Goal: Task Accomplishment & Management: Manage account settings

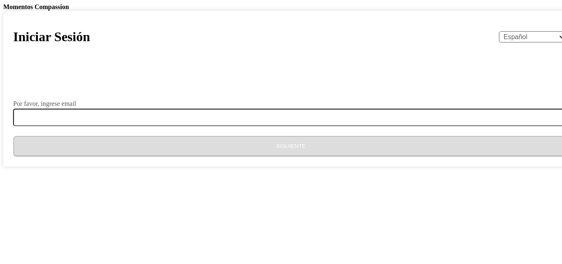
select select "es"
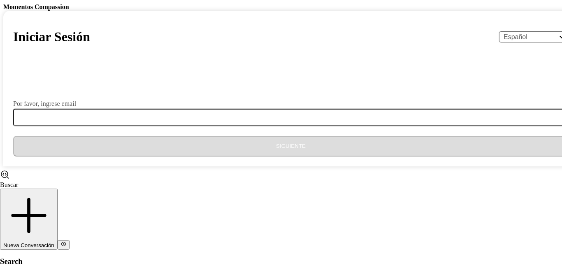
click at [76, 107] on label "Por favor, ingrese email" at bounding box center [44, 103] width 63 height 7
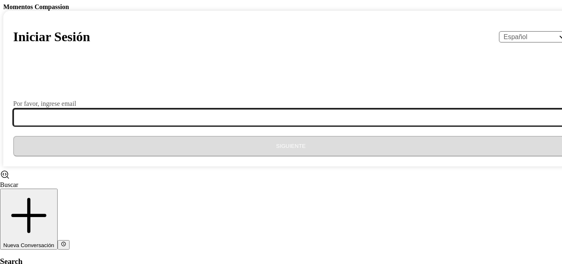
click at [254, 126] on input "Por favor, ingrese email" at bounding box center [295, 117] width 565 height 17
type input "[EMAIL_ADDRESS][DOMAIN_NAME]"
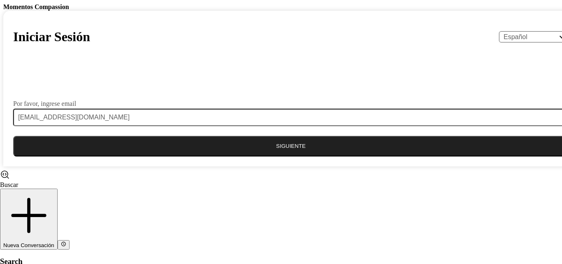
click at [232, 156] on button "Siguiente" at bounding box center [291, 146] width 556 height 21
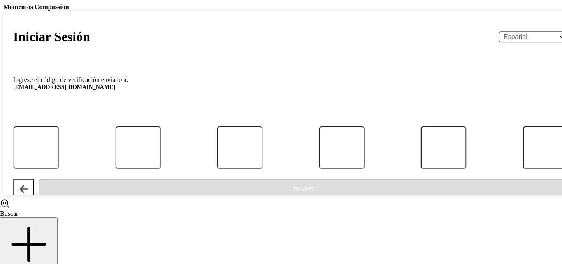
click at [211, 169] on div at bounding box center [291, 147] width 578 height 42
click at [298, 116] on div "Iniciar Sesión English Español Français አማርኛ ဗမာ bahasa Indonesia Oromiffa Port…" at bounding box center [290, 103] width 575 height 184
click at [276, 169] on form "Ingrese el código de verificación enviado a: [EMAIL_ADDRESS][DOMAIN_NAME] Enviar" at bounding box center [291, 134] width 556 height 129
click at [499, 42] on select "English Español Français አማርኛ ဗမာ bahasa Indonesia Oromiffa Português සිංහල Kis…" at bounding box center [534, 36] width 70 height 11
click at [90, 44] on h1 "Iniciar Sesión" at bounding box center [51, 36] width 77 height 15
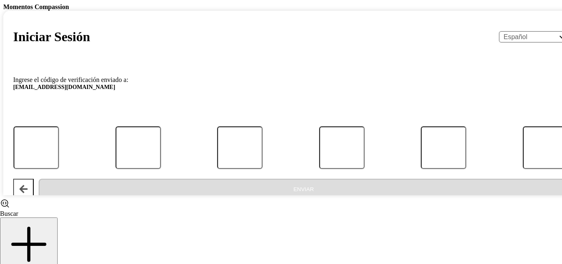
click at [252, 169] on div at bounding box center [291, 147] width 578 height 42
click at [499, 42] on select "English Español Français አማርኛ ဗမာ bahasa Indonesia Oromiffa Português සිංහල Kis…" at bounding box center [534, 36] width 70 height 11
click at [536, 134] on body "Momentos Compassion Iniciar Sesión English Español Français አማርኛ ဗမာ bahasa Ind…" at bounding box center [281, 99] width 556 height 192
click at [221, 121] on div at bounding box center [291, 111] width 556 height 21
click at [218, 94] on p "Ingrese el código de verificación enviado a: [EMAIL_ADDRESS][DOMAIN_NAME]" at bounding box center [291, 86] width 556 height 18
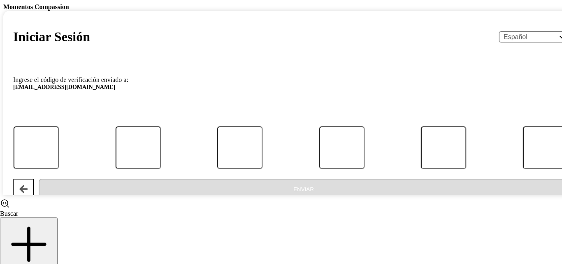
click at [218, 94] on span "[EMAIL_ADDRESS][DOMAIN_NAME]" at bounding box center [291, 89] width 556 height 10
click at [262, 94] on p "Ingrese el código de verificación enviado a: [EMAIL_ADDRESS][DOMAIN_NAME]" at bounding box center [291, 86] width 556 height 18
click at [34, 199] on button "Atrás" at bounding box center [23, 189] width 21 height 21
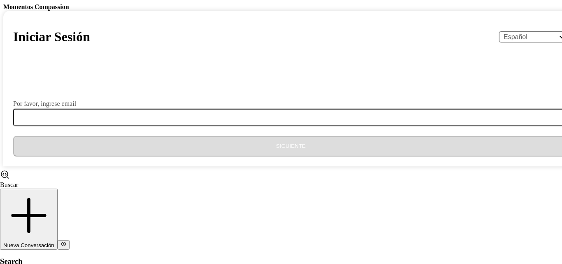
click at [223, 156] on form "Por favor, ingrese email Siguiente" at bounding box center [291, 113] width 556 height 86
click at [280, 107] on div "Por favor, ingrese email" at bounding box center [291, 103] width 556 height 7
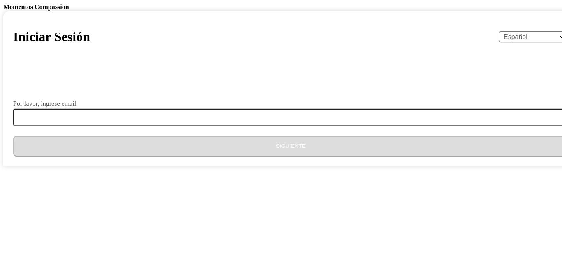
select select "es"
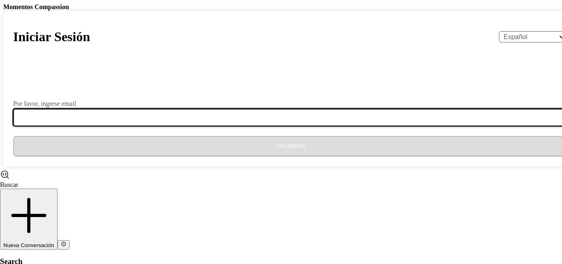
click at [260, 126] on input "Por favor, ingrese email" at bounding box center [295, 117] width 565 height 17
type input "[EMAIL_ADDRESS][DOMAIN_NAME]"
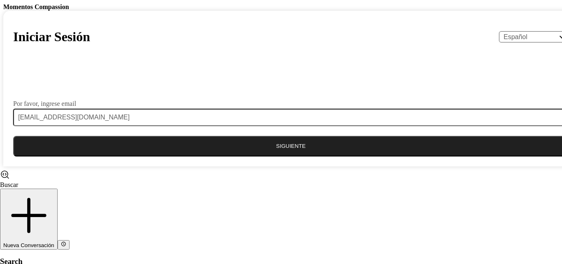
click at [239, 156] on button "Siguiente" at bounding box center [291, 146] width 556 height 21
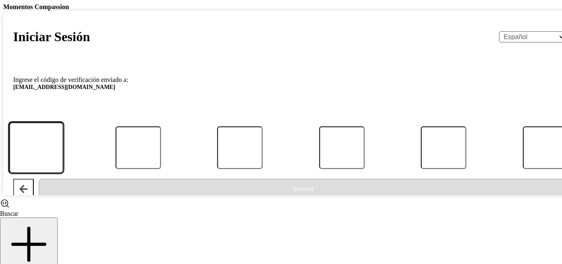
click at [63, 173] on input "Código" at bounding box center [36, 147] width 54 height 51
type input "2"
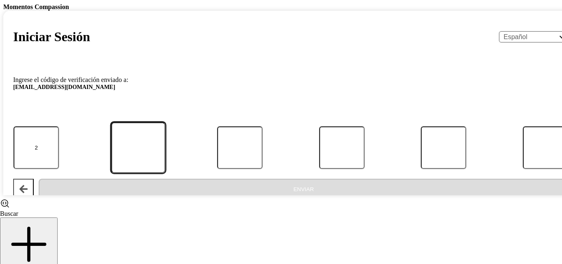
type input "0"
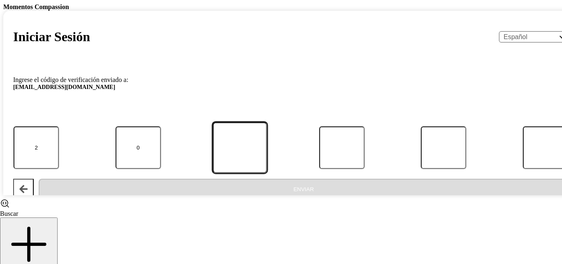
type input "3"
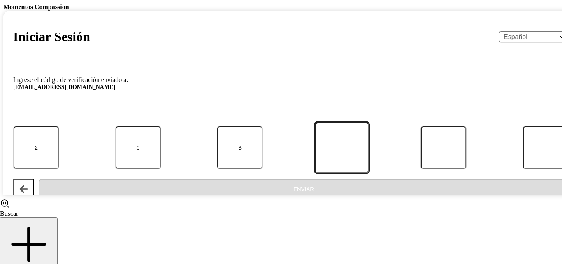
type input "9"
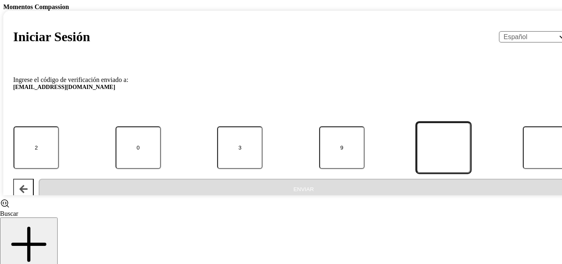
type input "5"
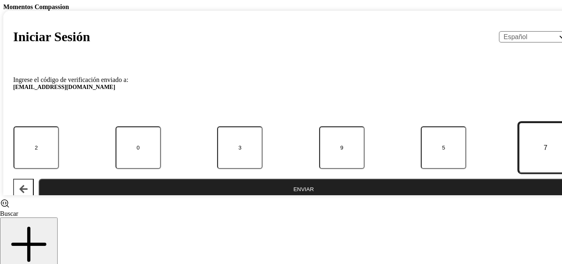
type input "7"
click at [39, 179] on button "Enviar" at bounding box center [304, 189] width 530 height 21
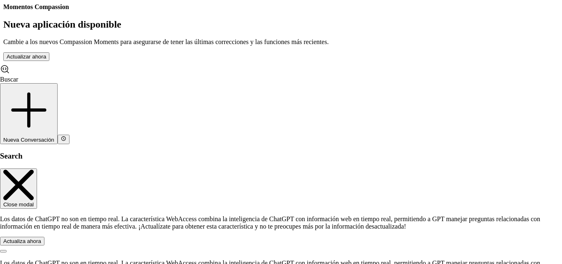
click at [49, 61] on button "Actualizar ahora" at bounding box center [26, 56] width 46 height 9
